Goal: Check status: Check status

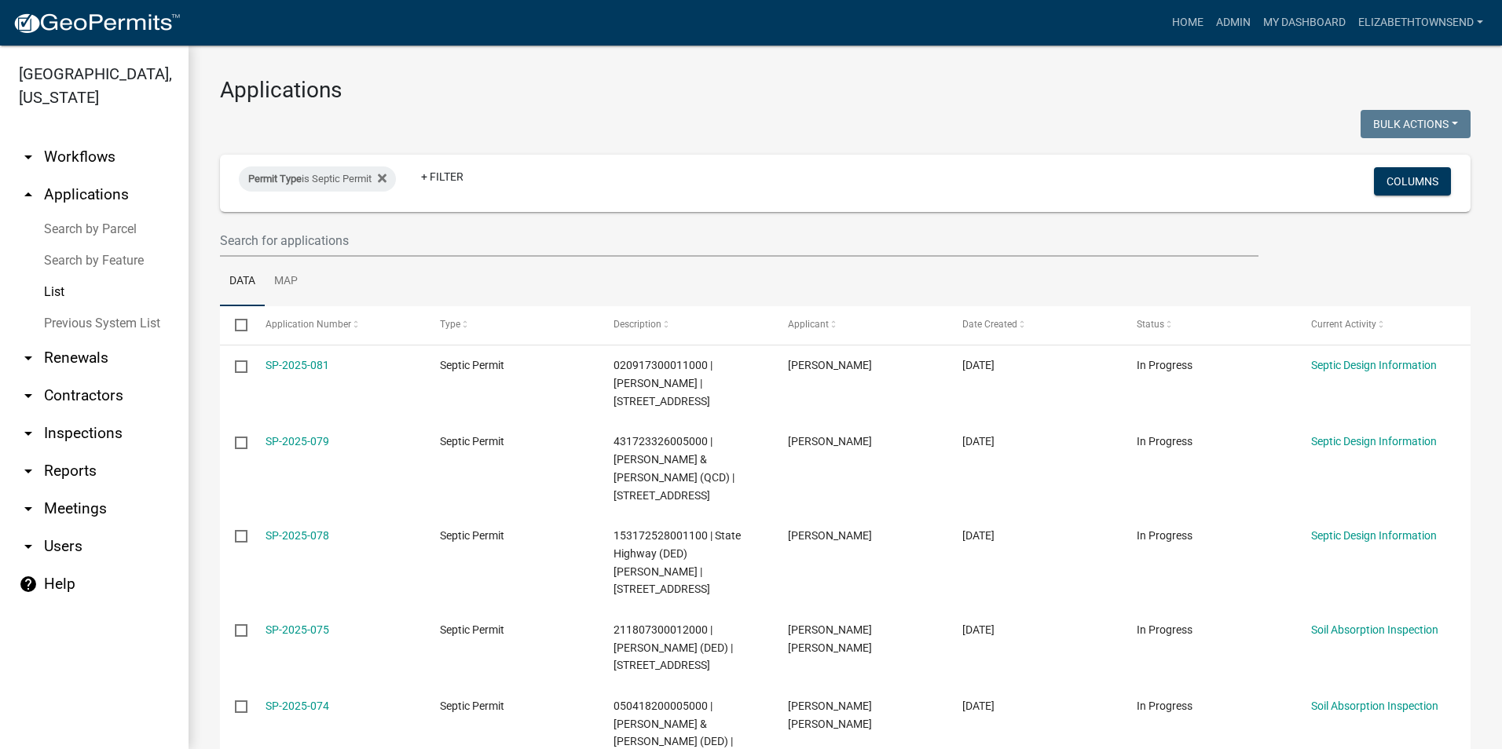
select select "3: 100"
click at [386, 177] on icon at bounding box center [382, 178] width 9 height 9
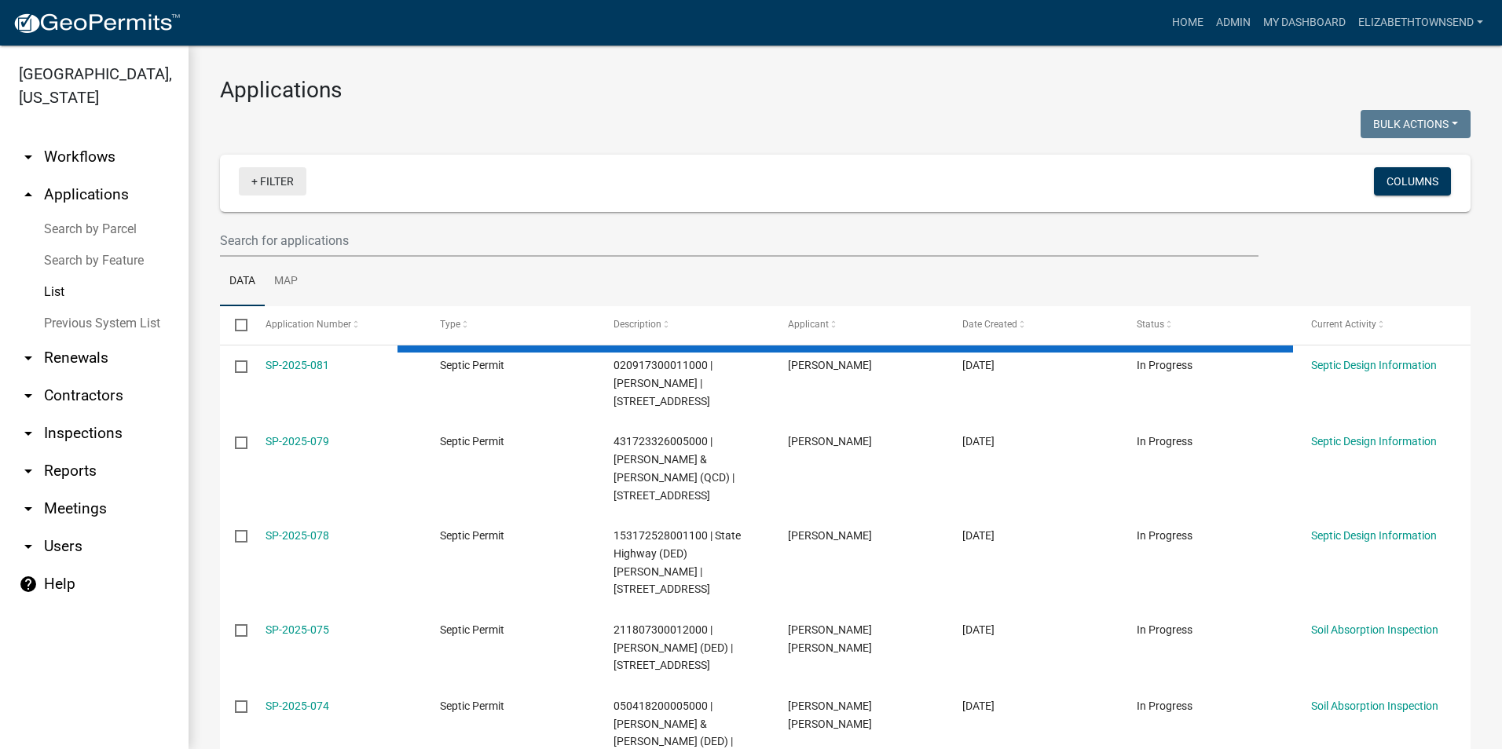
click at [258, 173] on link "+ Filter" at bounding box center [273, 181] width 68 height 28
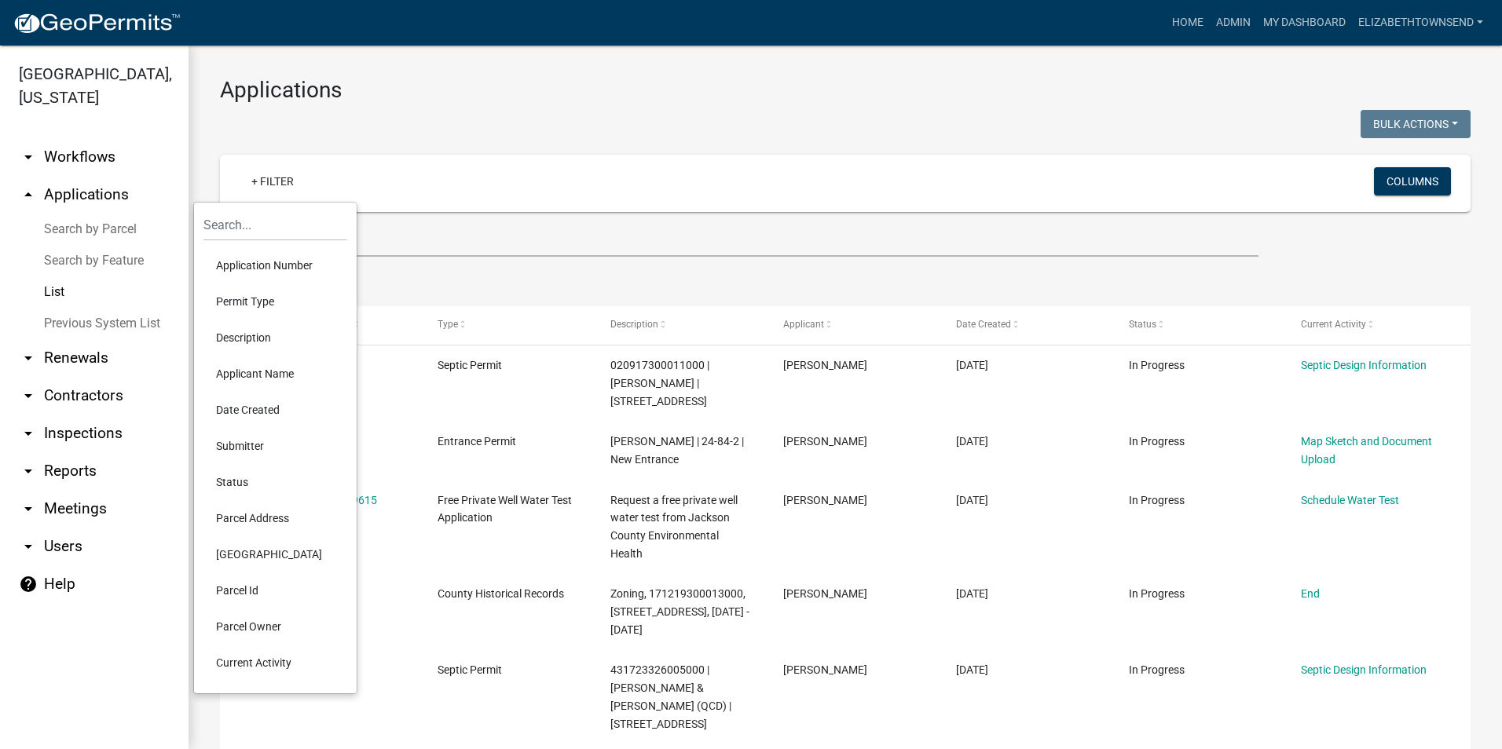
click at [253, 260] on li "Application Number" at bounding box center [275, 265] width 144 height 36
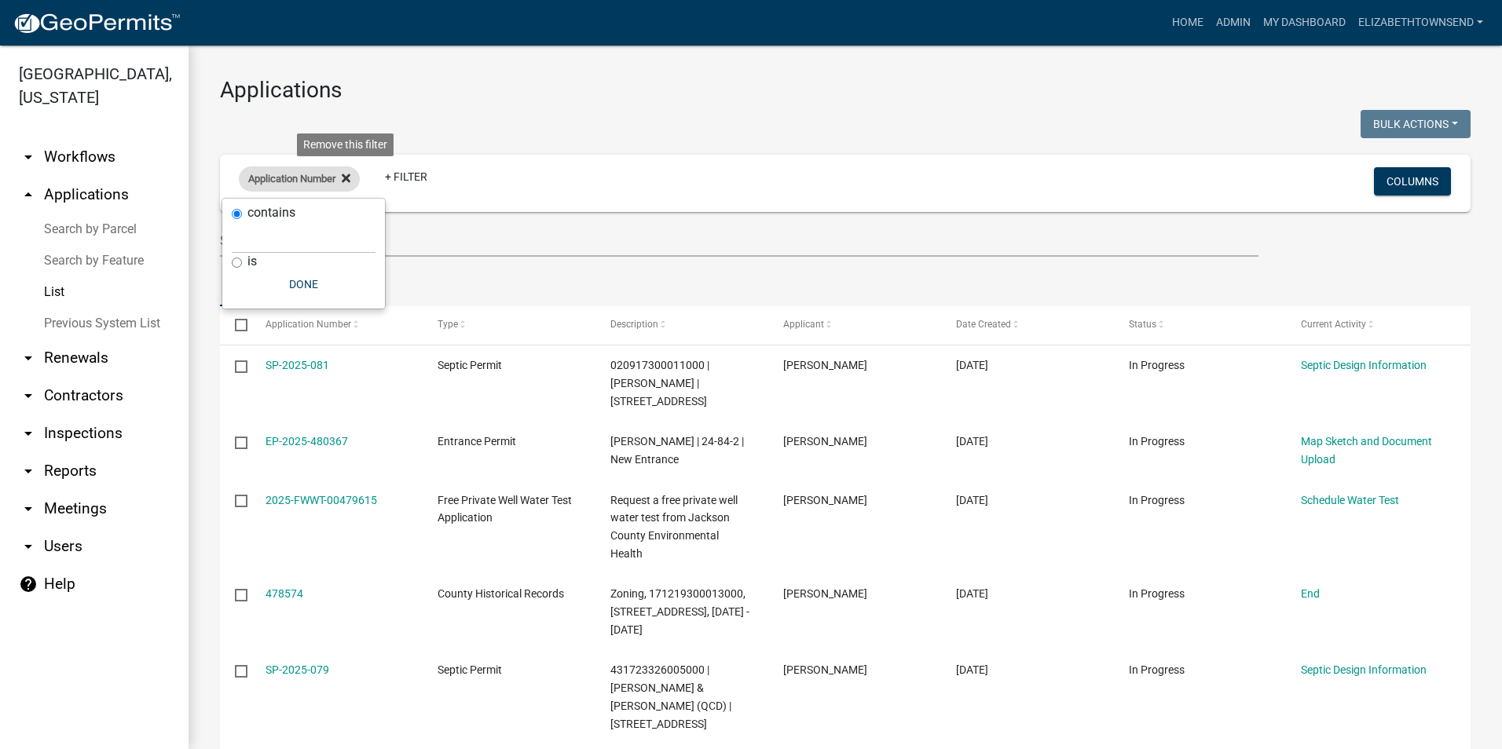
click at [349, 175] on icon at bounding box center [346, 178] width 9 height 13
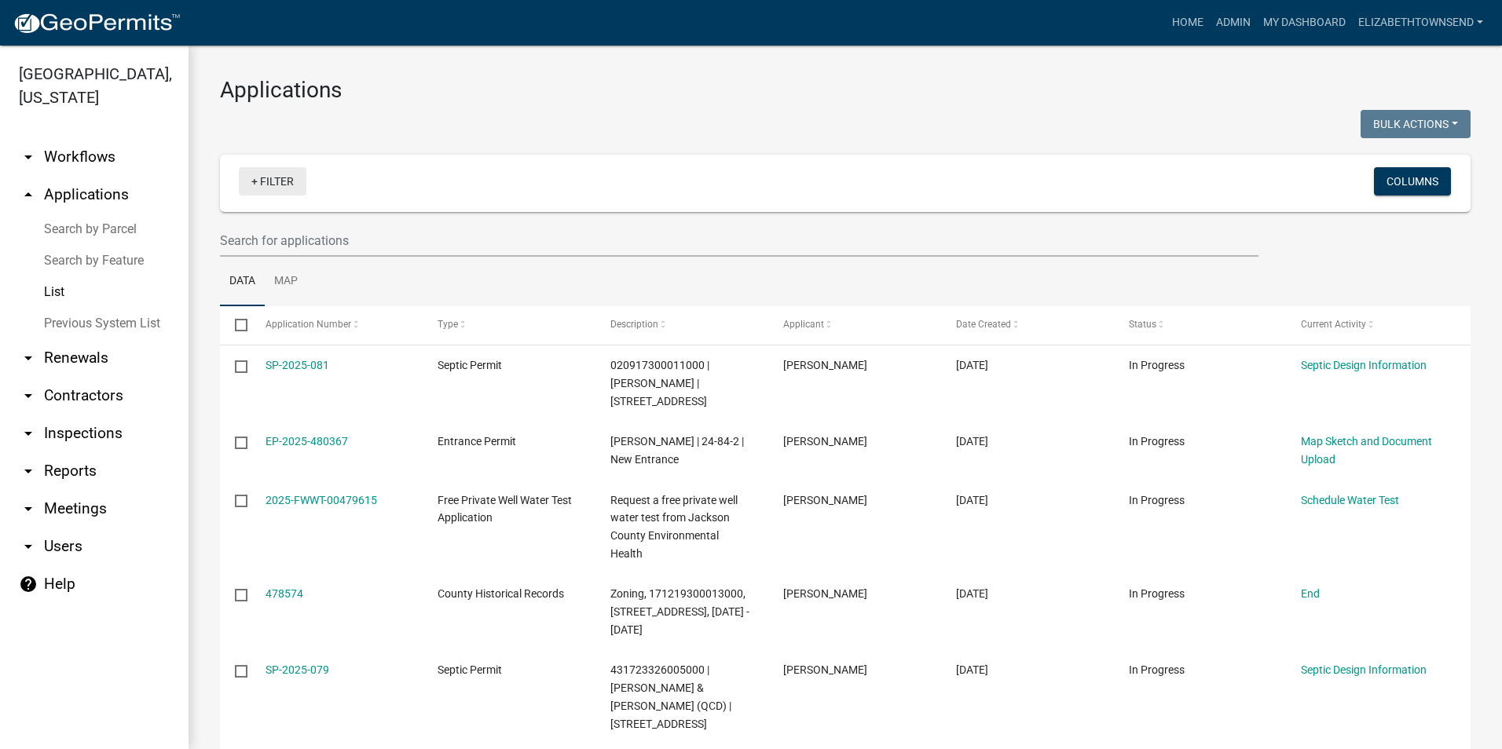
click at [288, 185] on link "+ Filter" at bounding box center [273, 181] width 68 height 28
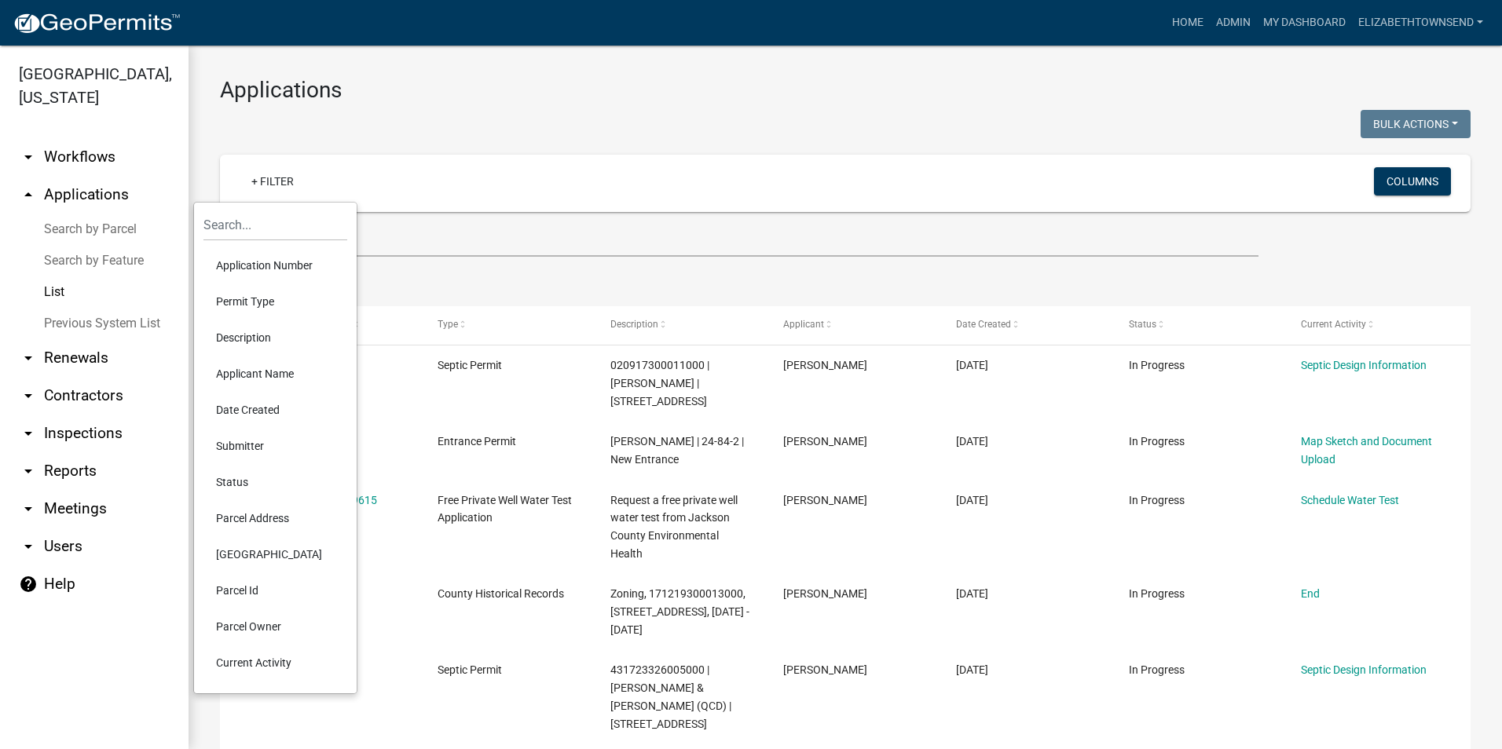
click at [262, 302] on li "Permit Type" at bounding box center [275, 301] width 144 height 36
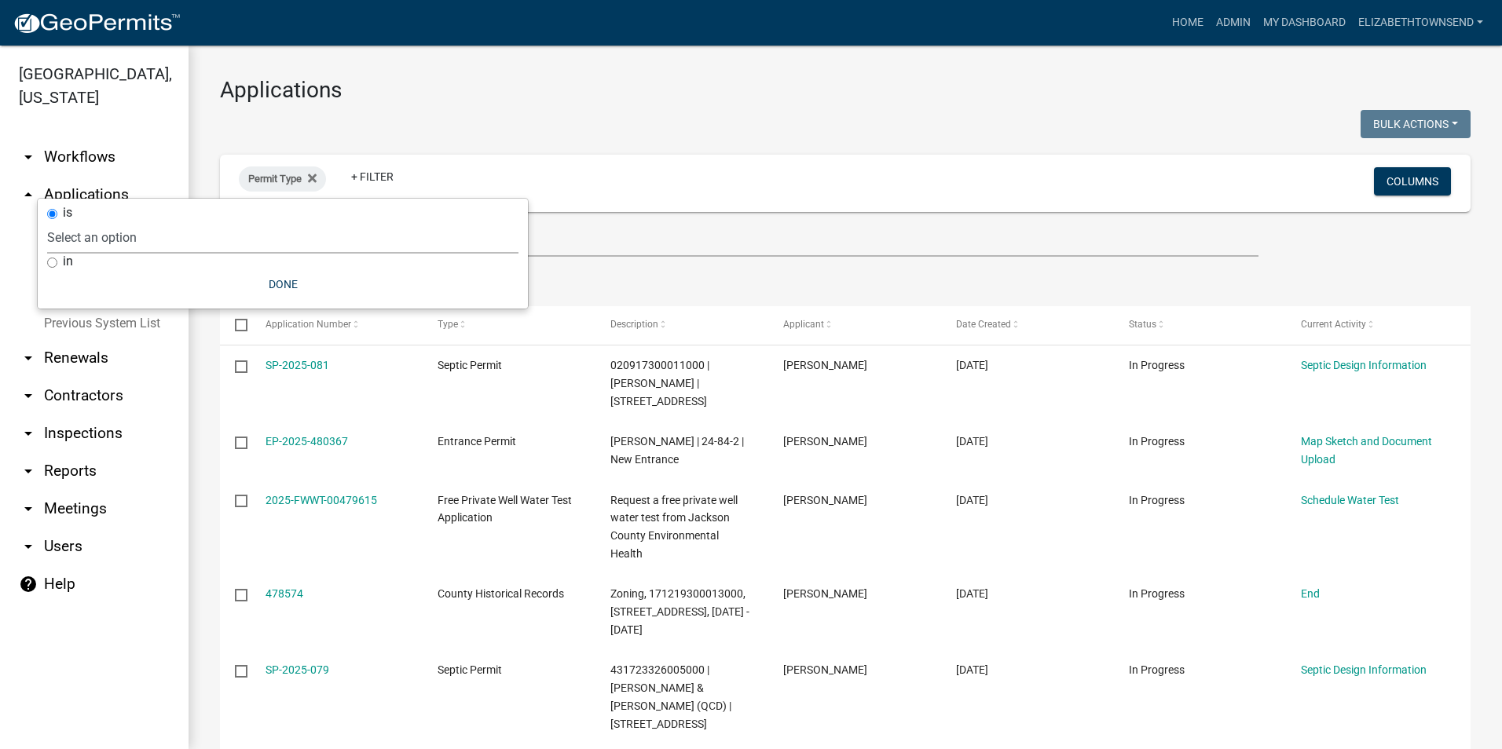
click at [235, 238] on select "Select an option County Historical Records DRAFT - Ag-Exempt Verification DRAFT…" at bounding box center [282, 237] width 471 height 32
select select "7458610e-52f0-410f-94ea-34730edab4a9"
click at [144, 221] on select "Select an option County Historical Records DRAFT - Ag-Exempt Verification DRAFT…" at bounding box center [282, 237] width 471 height 32
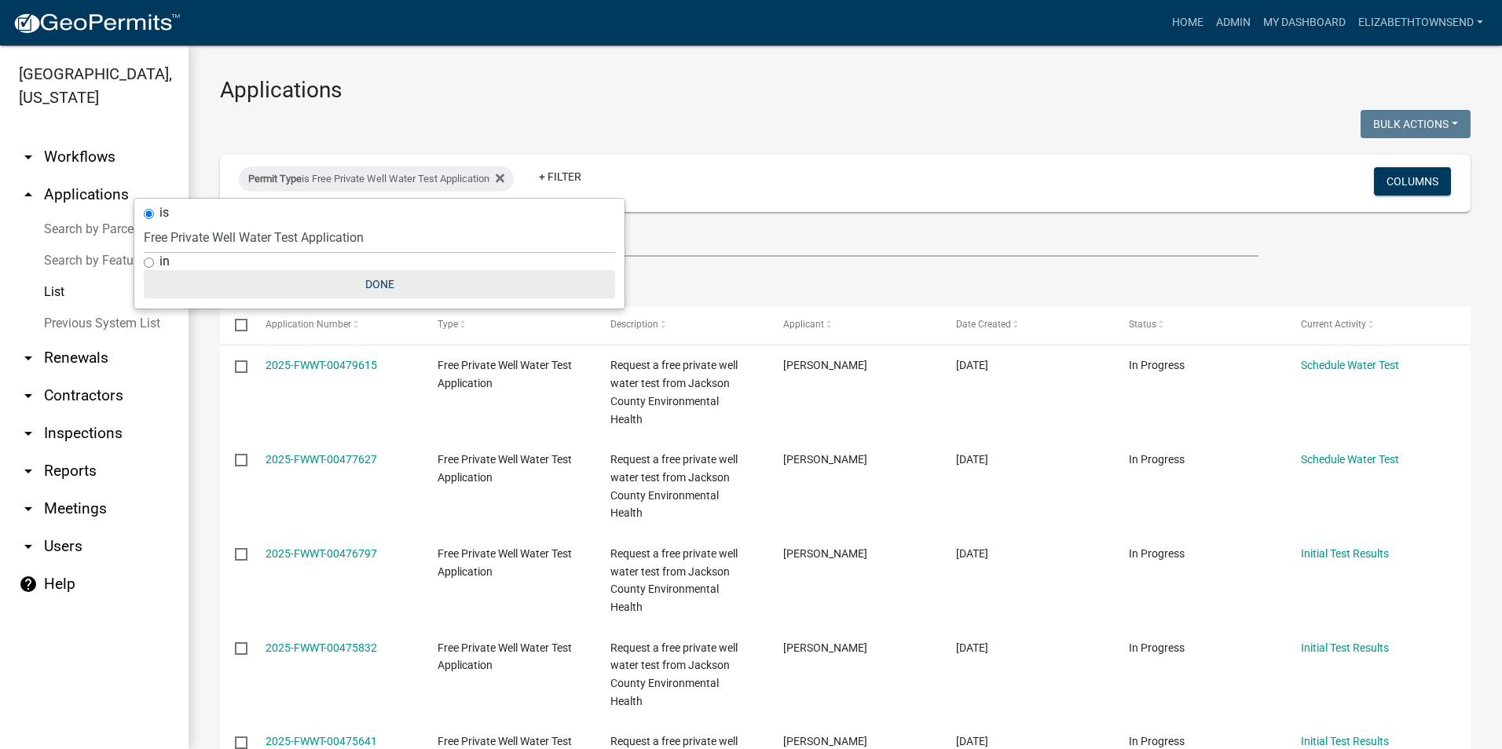
click at [383, 275] on button "Done" at bounding box center [379, 284] width 471 height 28
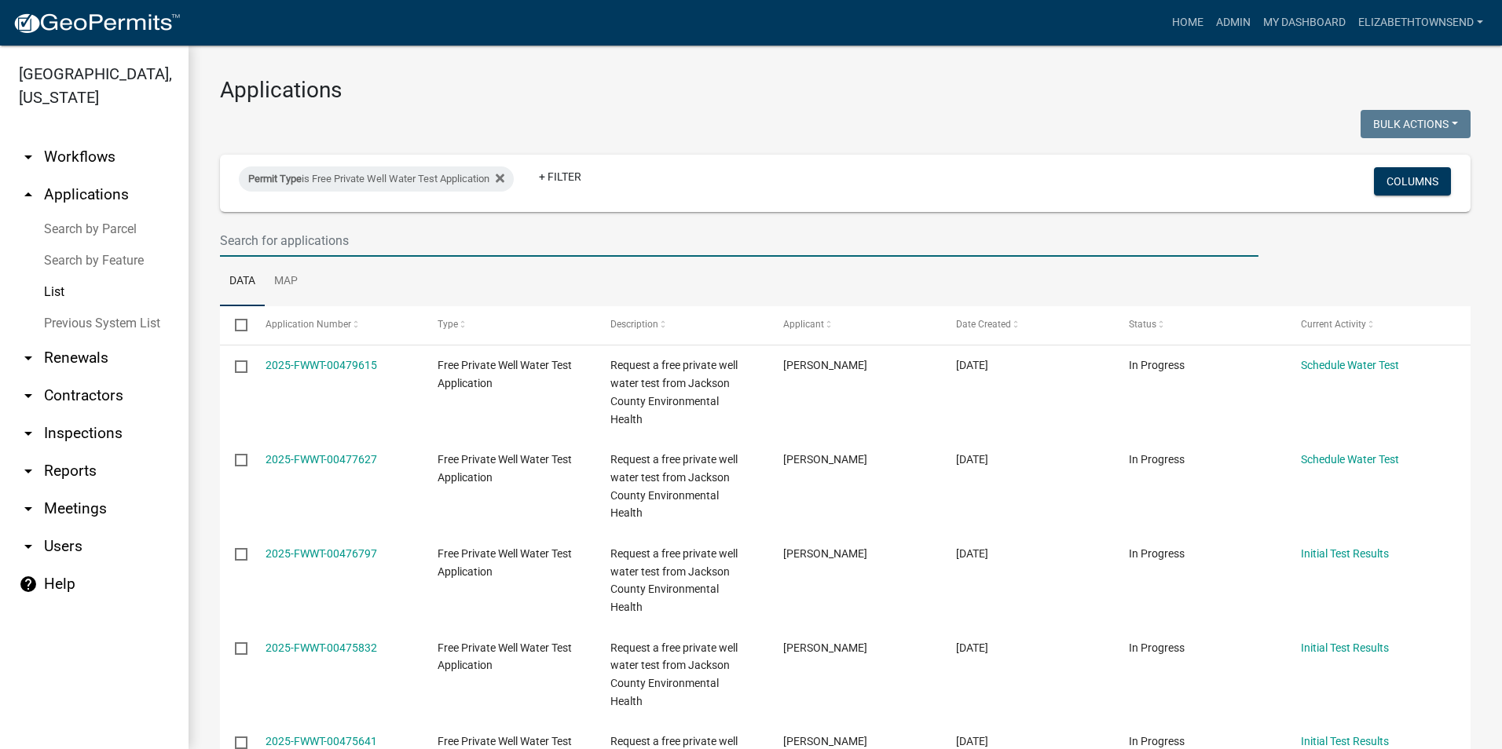
click at [448, 251] on input "text" at bounding box center [739, 241] width 1038 height 32
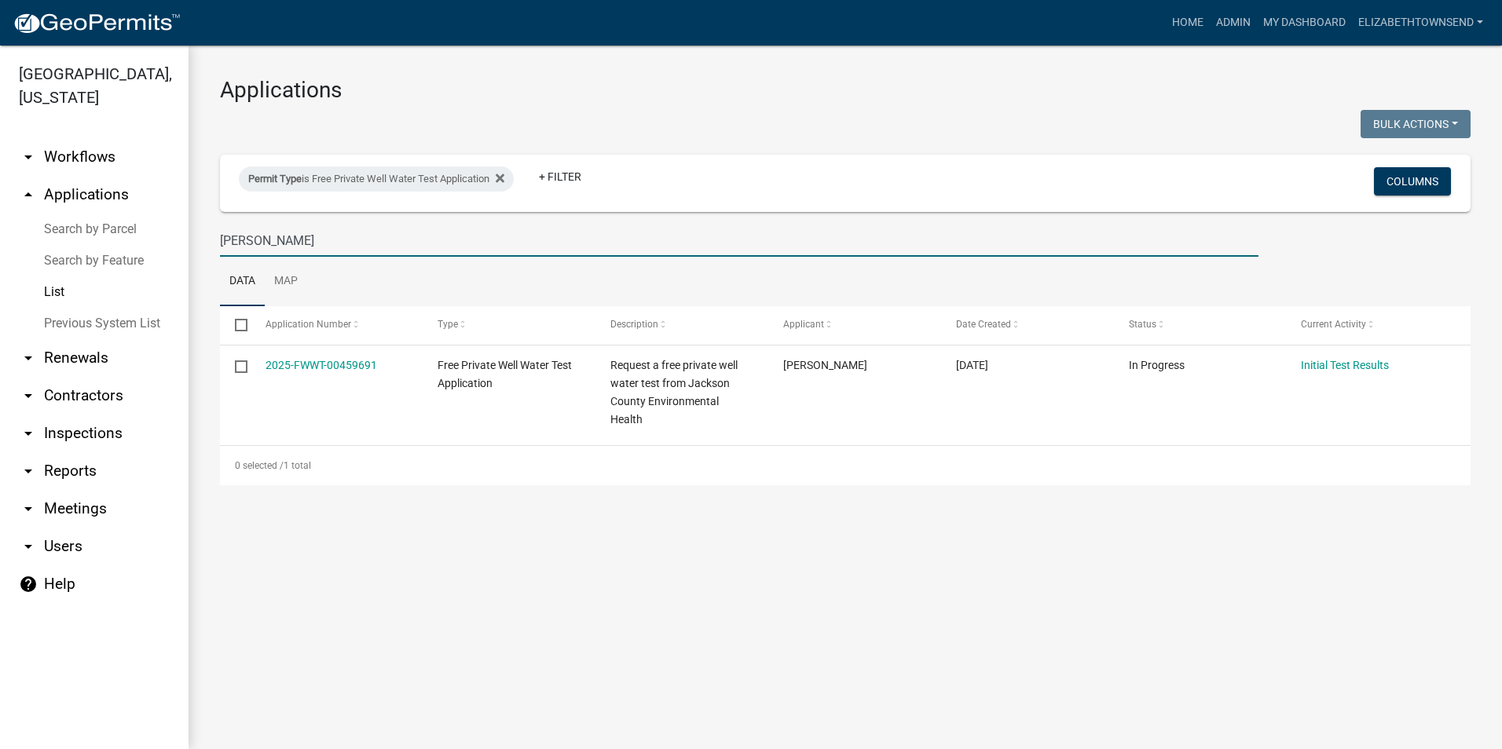
type input "[PERSON_NAME]"
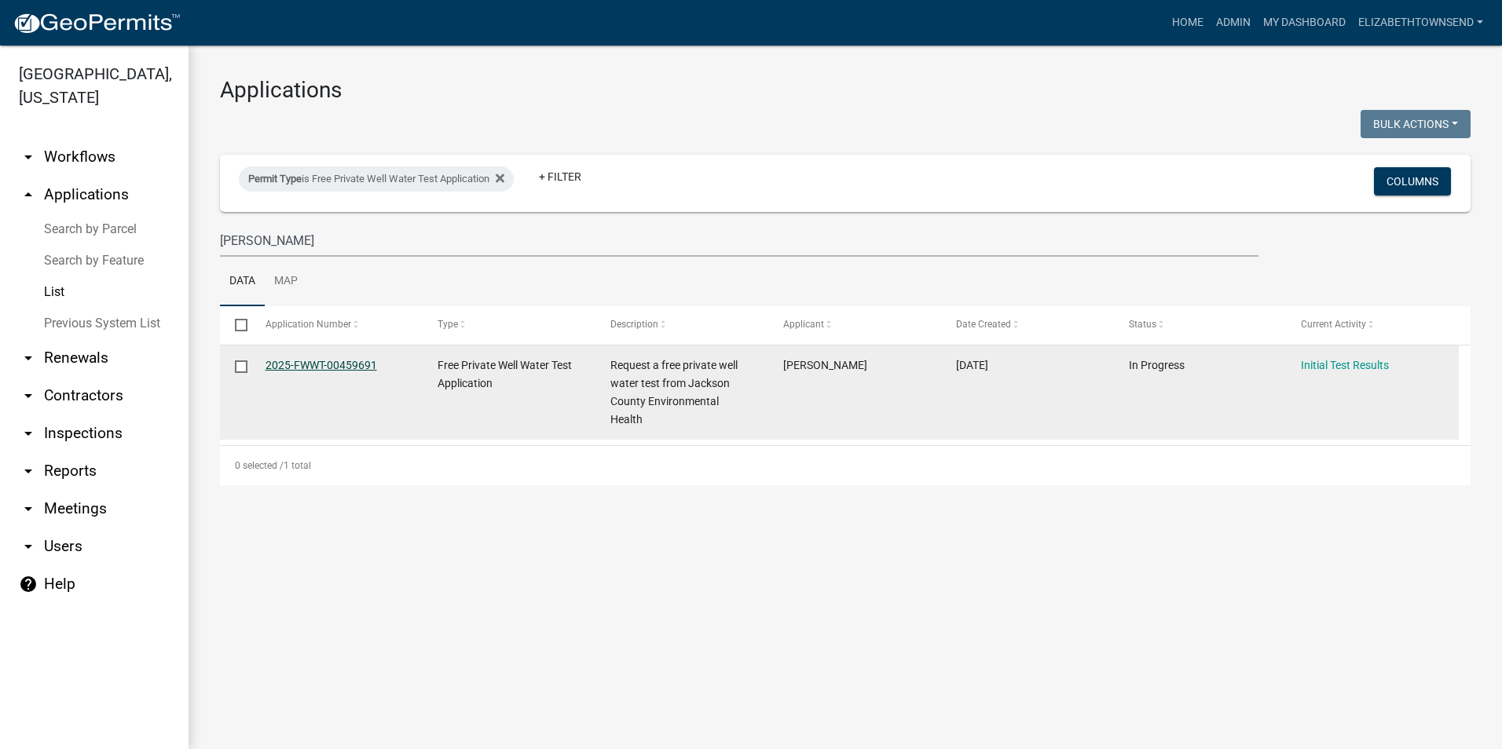
click at [365, 364] on link "2025-FWWT-00459691" at bounding box center [321, 365] width 112 height 13
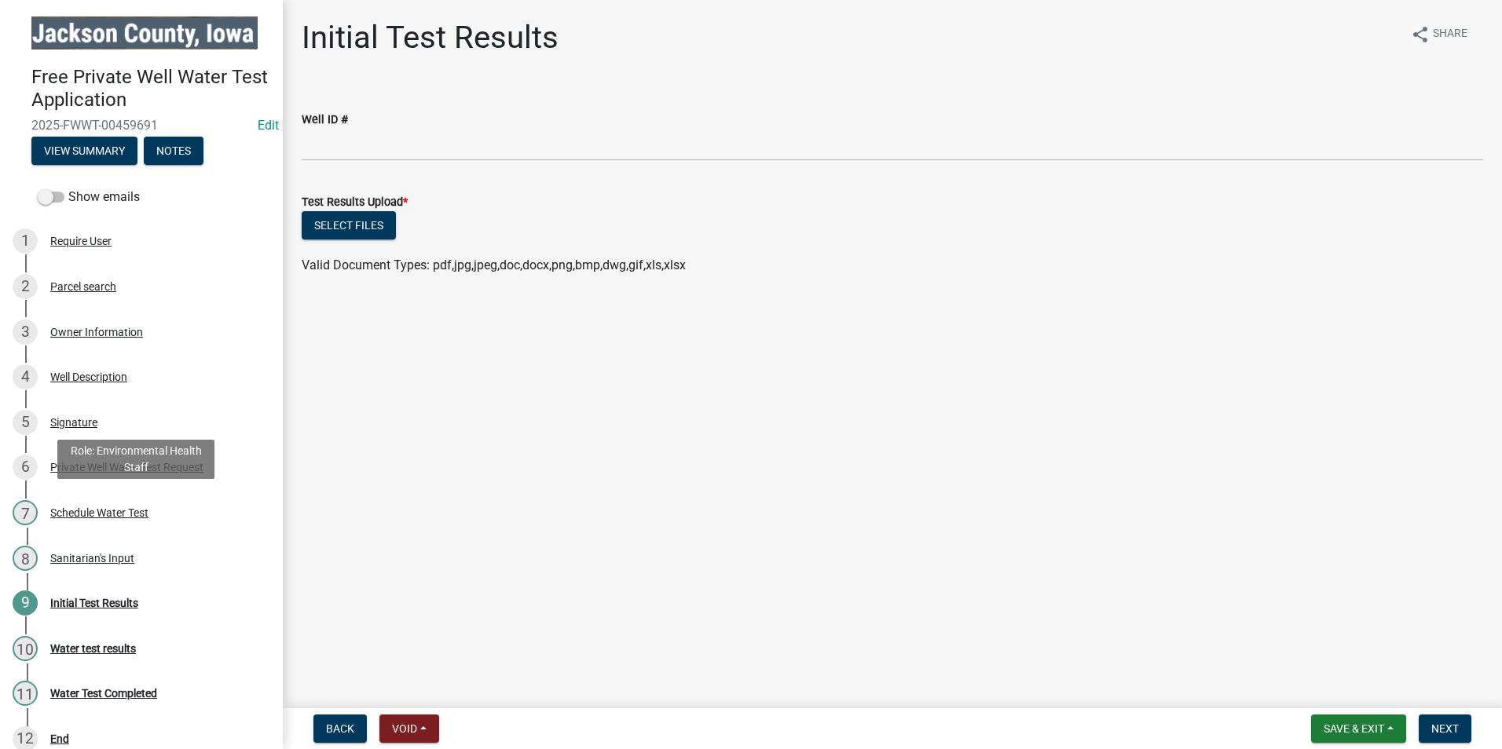
click at [129, 518] on div "7 Schedule Water Test" at bounding box center [135, 512] width 245 height 25
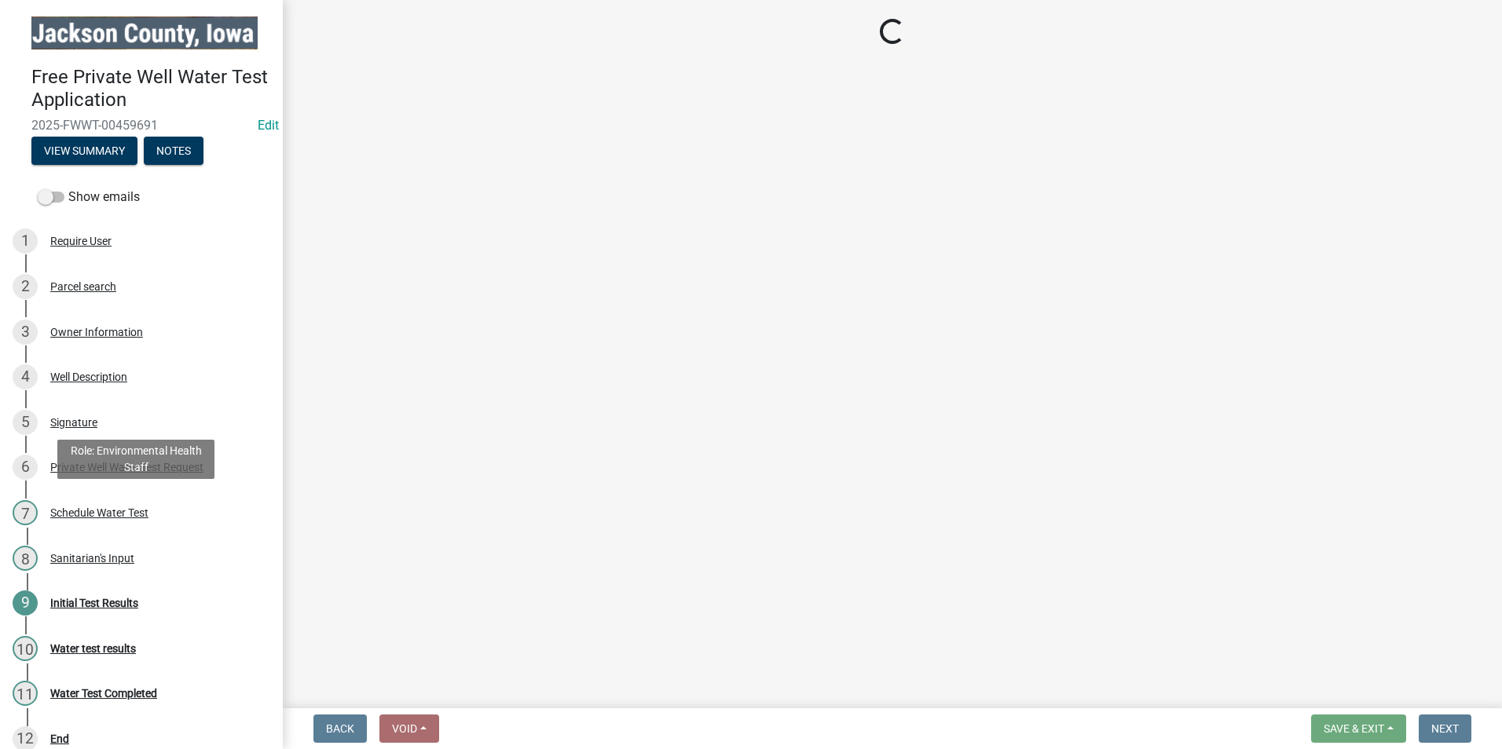
select select "a3873a1b-6e26-41c8-b1e9-189df5d0ae8c"
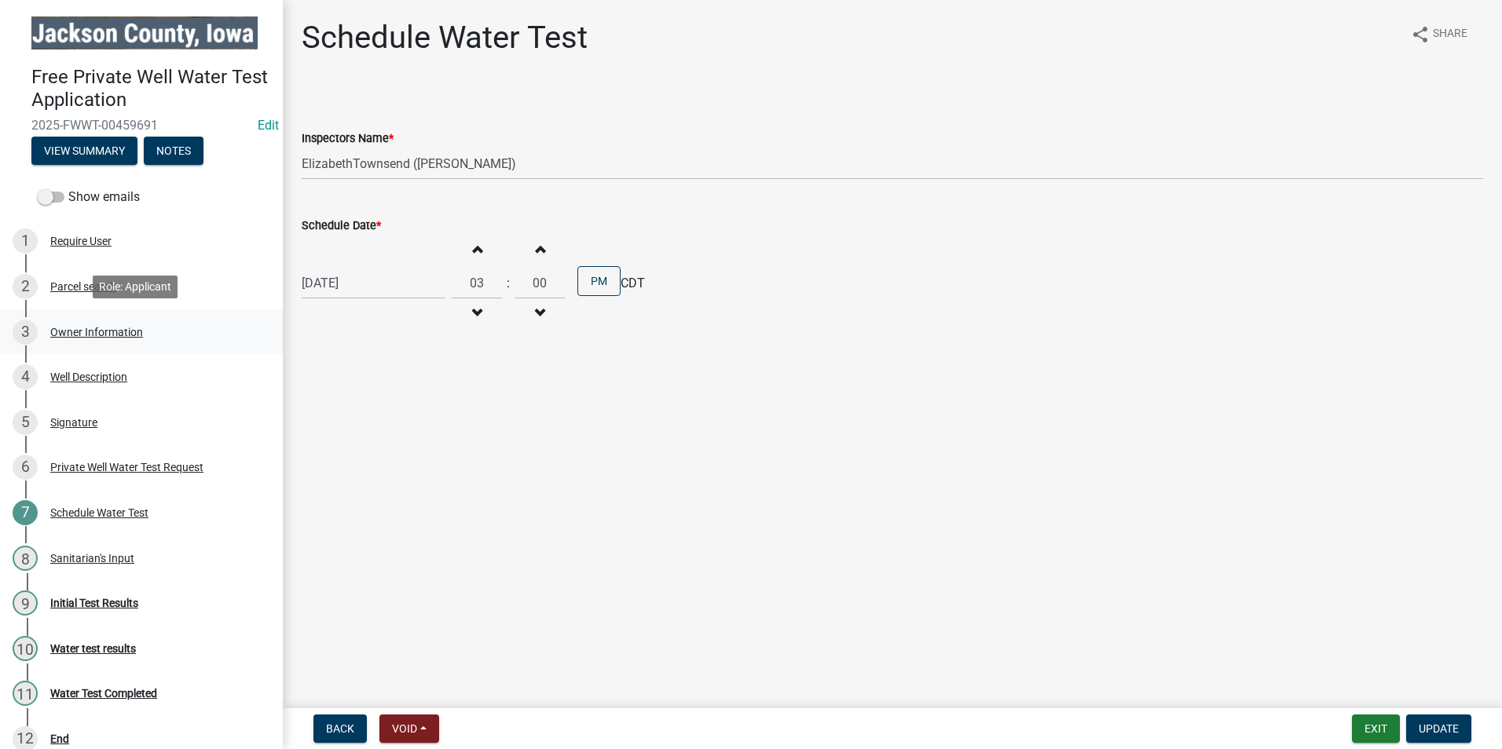
click at [111, 331] on div "Owner Information" at bounding box center [96, 332] width 93 height 11
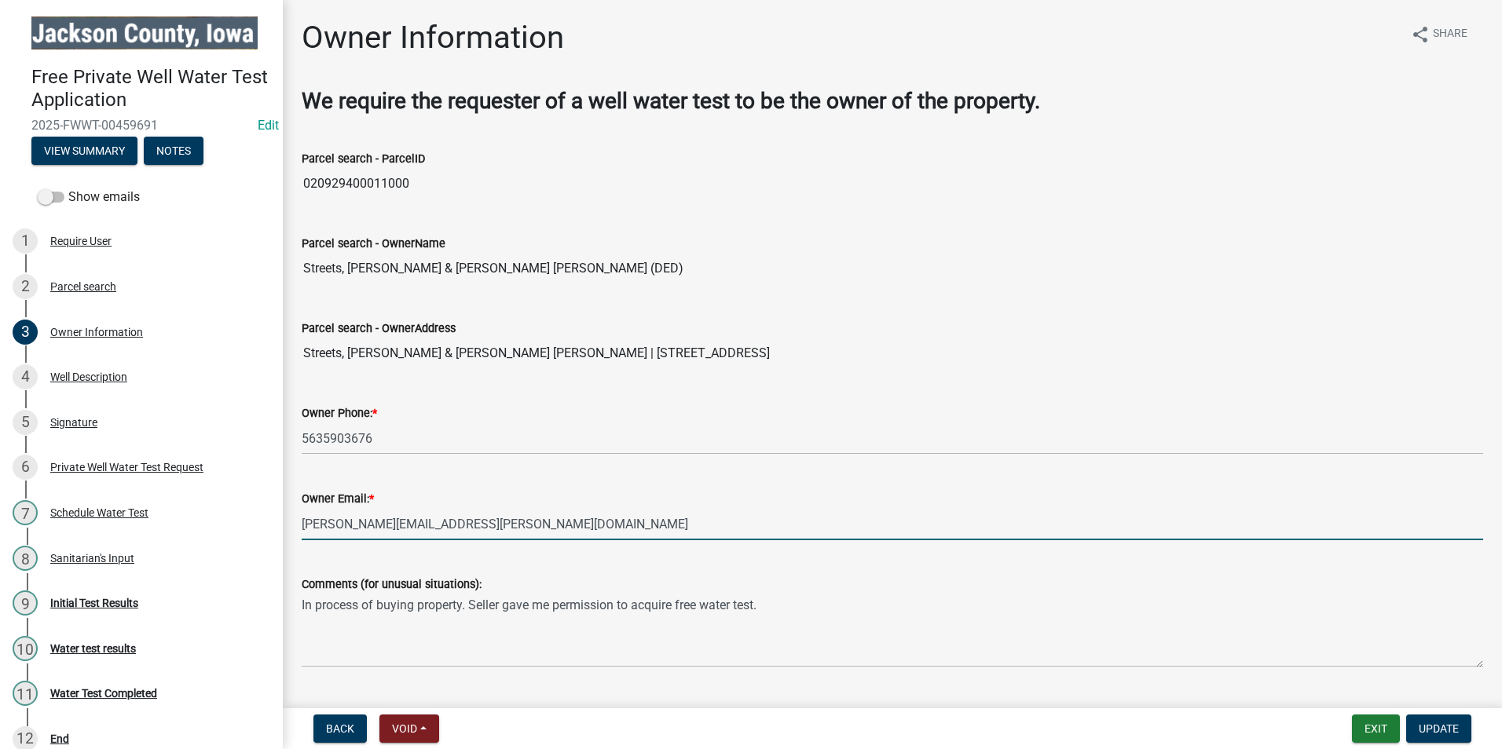
drag, startPoint x: 448, startPoint y: 523, endPoint x: 291, endPoint y: 530, distance: 156.4
click at [291, 530] on div "Owner Email: * [PERSON_NAME][EMAIL_ADDRESS][PERSON_NAME][DOMAIN_NAME]" at bounding box center [892, 503] width 1205 height 73
drag, startPoint x: 351, startPoint y: 526, endPoint x: 993, endPoint y: 324, distance: 673.6
click at [1036, 336] on div "Parcel search - OwnerAddress" at bounding box center [892, 328] width 1181 height 19
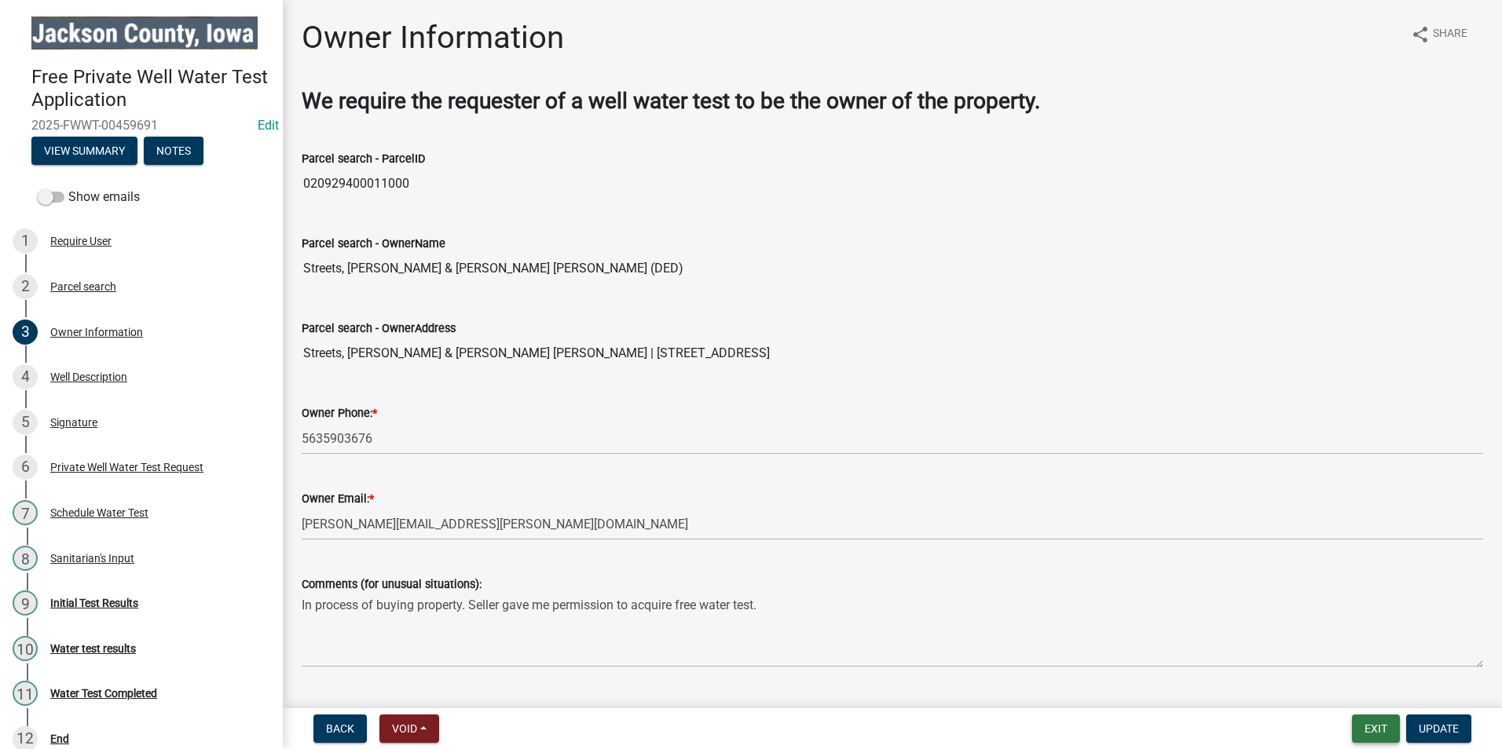
click at [1376, 733] on button "Exit" at bounding box center [1376, 729] width 48 height 28
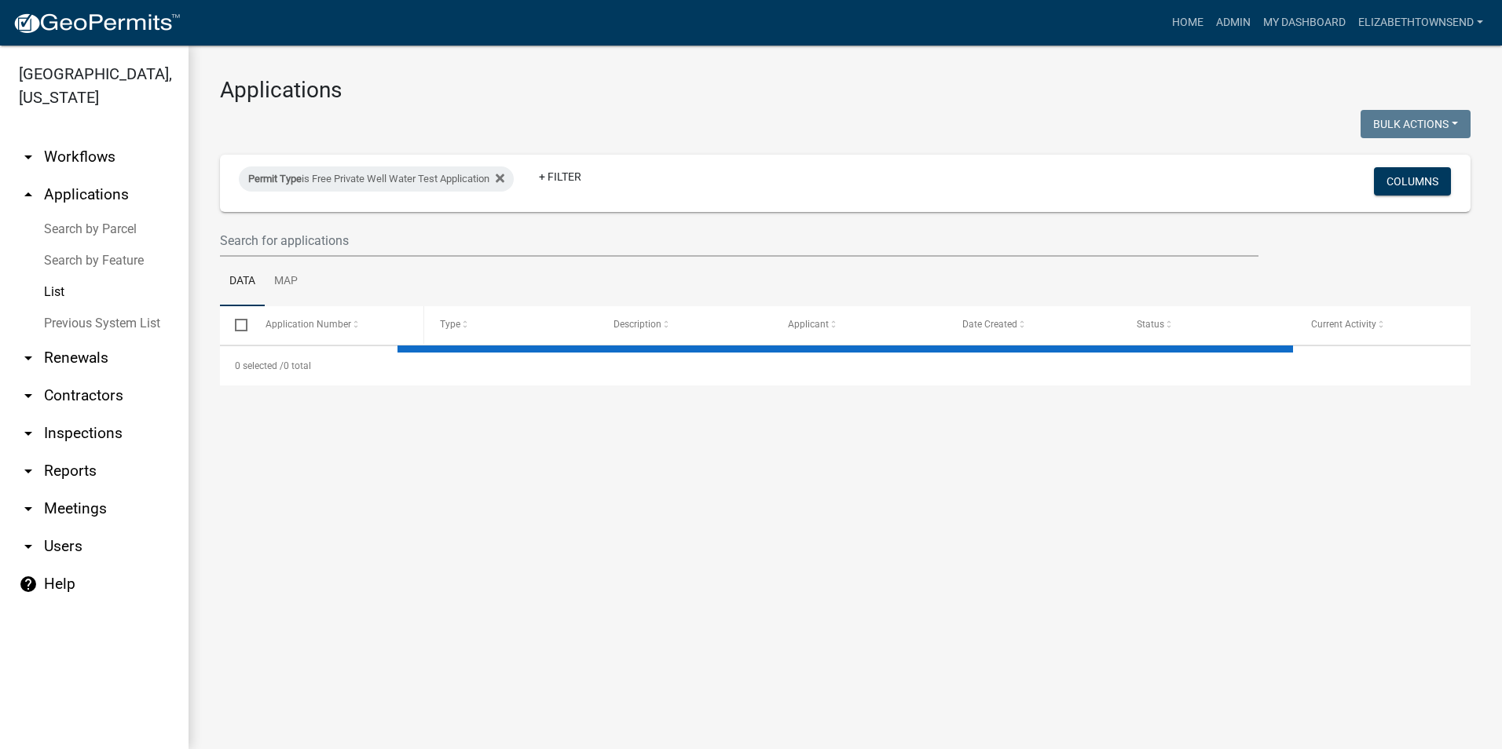
select select "3: 100"
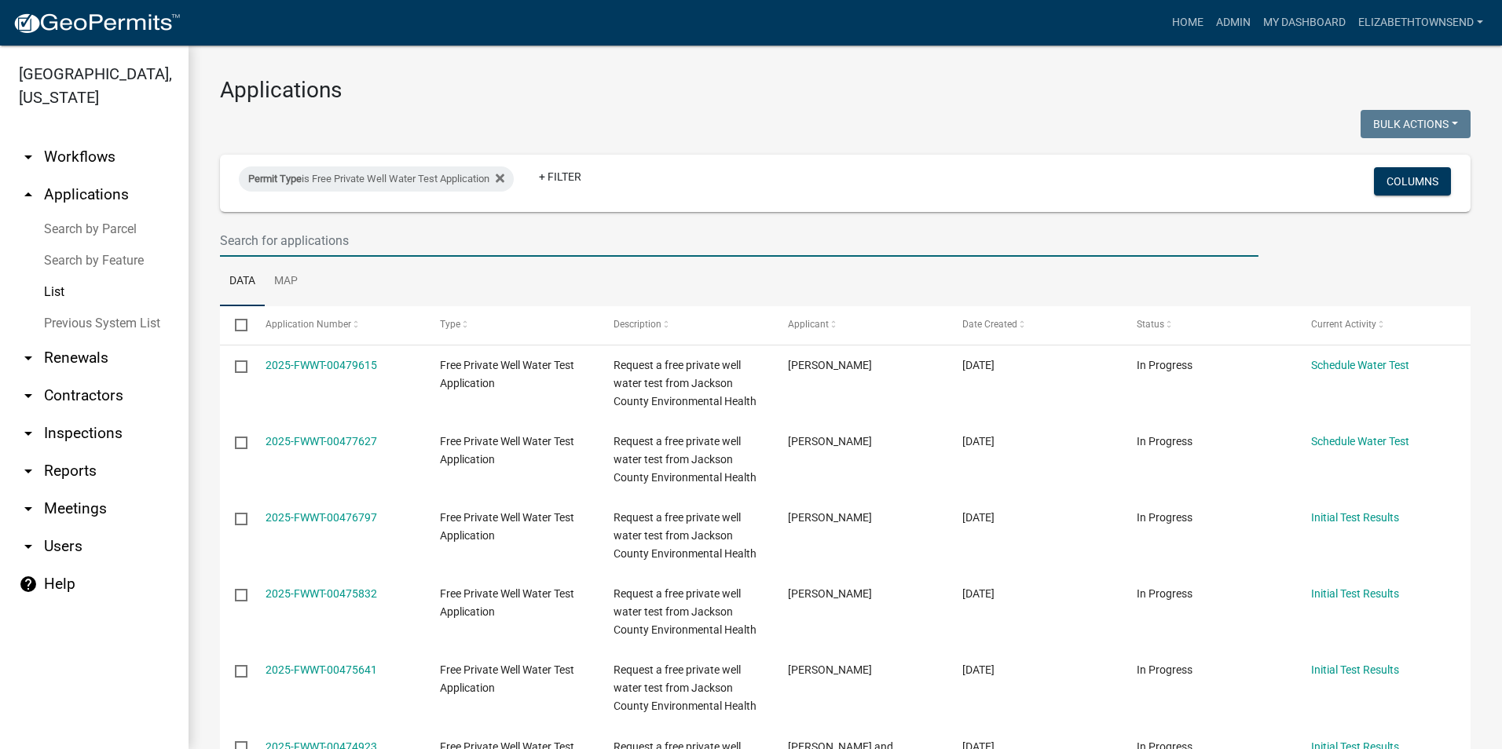
click at [276, 238] on input "text" at bounding box center [739, 241] width 1038 height 32
type input "[PERSON_NAME]"
